Goal: Information Seeking & Learning: Learn about a topic

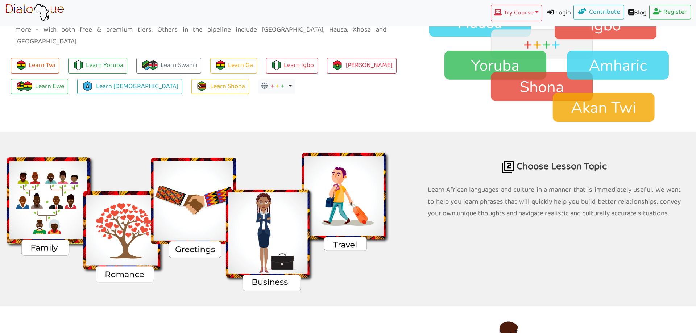
scroll to position [629, 0]
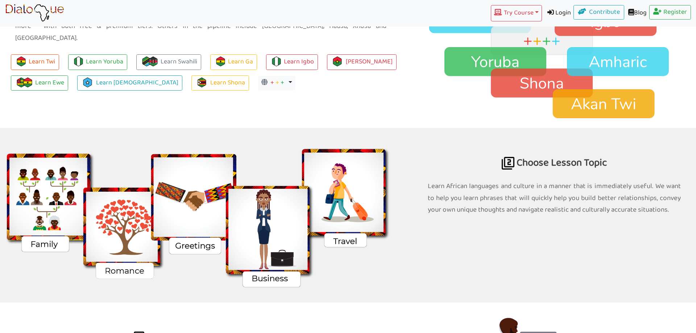
scroll to position [518, 0]
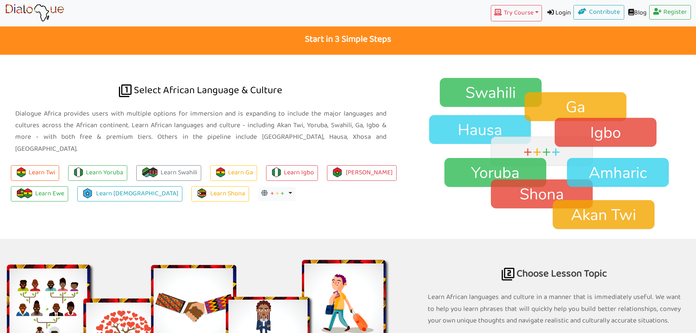
click at [486, 97] on img at bounding box center [555, 154] width 284 height 154
click at [184, 165] on link "Learn Swahili" at bounding box center [168, 173] width 65 height 16
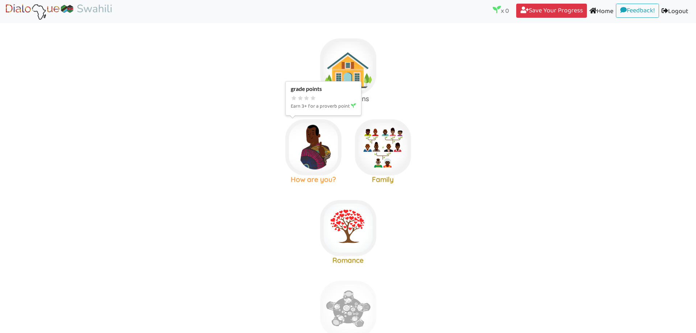
click at [309, 148] on img at bounding box center [313, 147] width 56 height 56
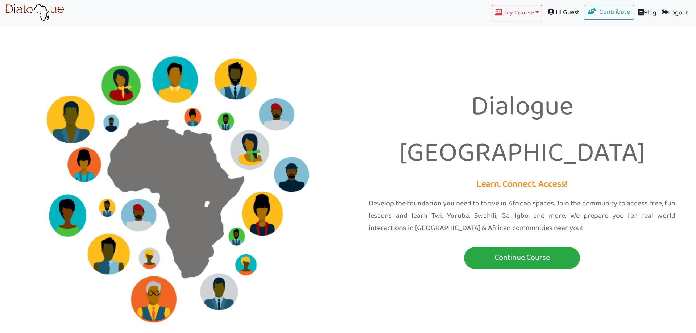
scroll to position [551, 0]
